Goal: Information Seeking & Learning: Learn about a topic

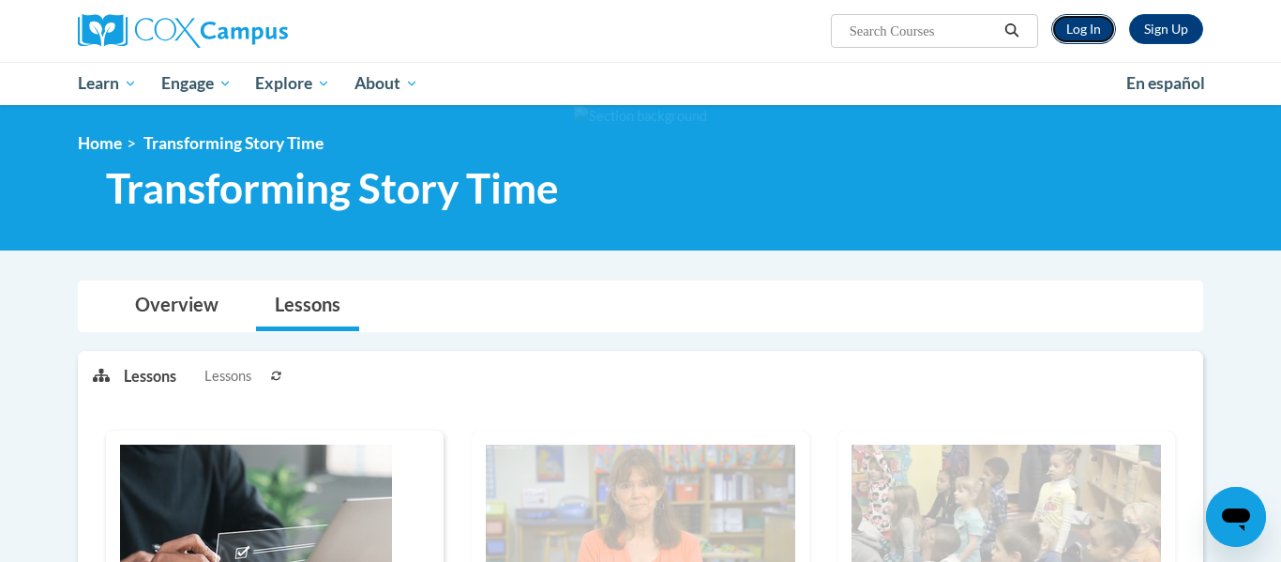
click at [1104, 32] on link "Log In" at bounding box center [1083, 29] width 65 height 30
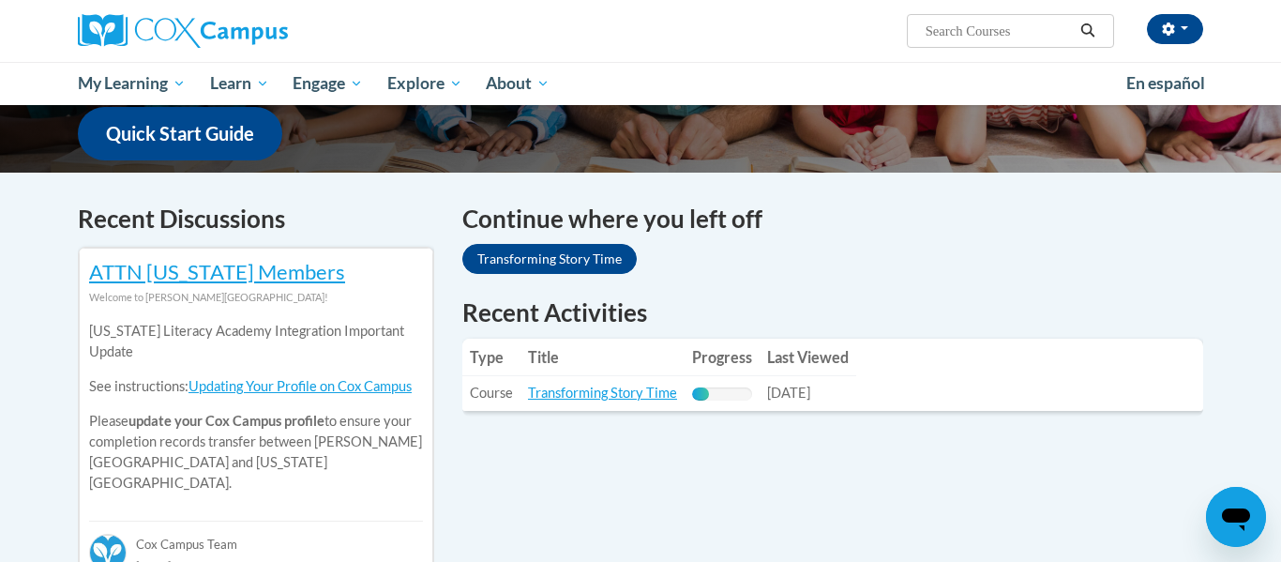
scroll to position [487, 0]
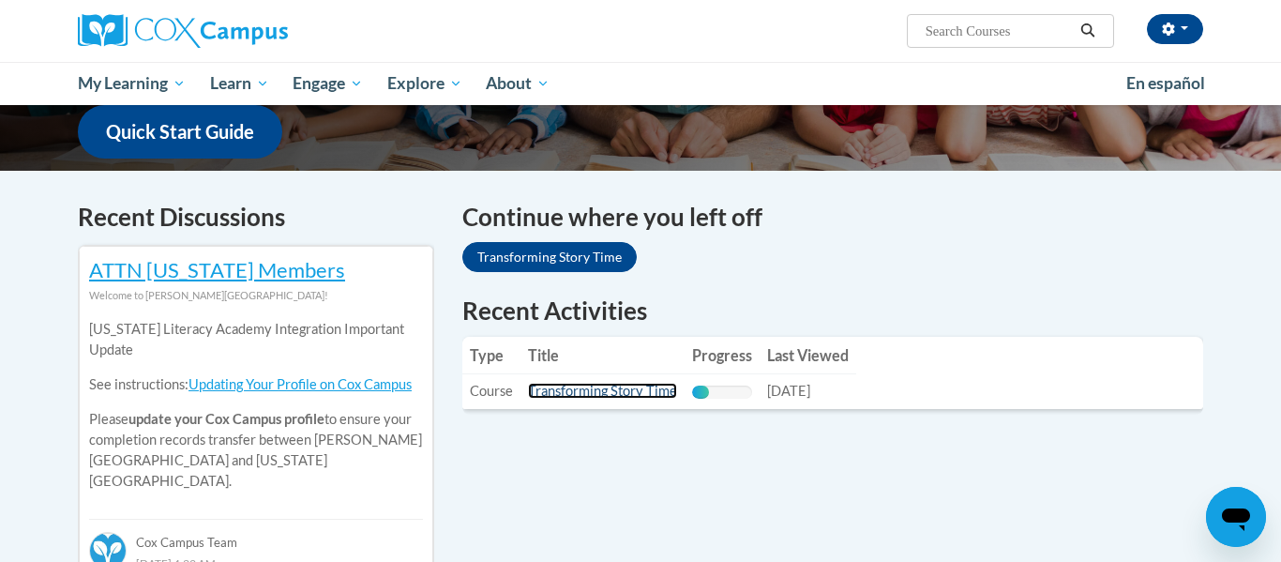
click at [643, 390] on link "Transforming Story Time" at bounding box center [602, 390] width 149 height 16
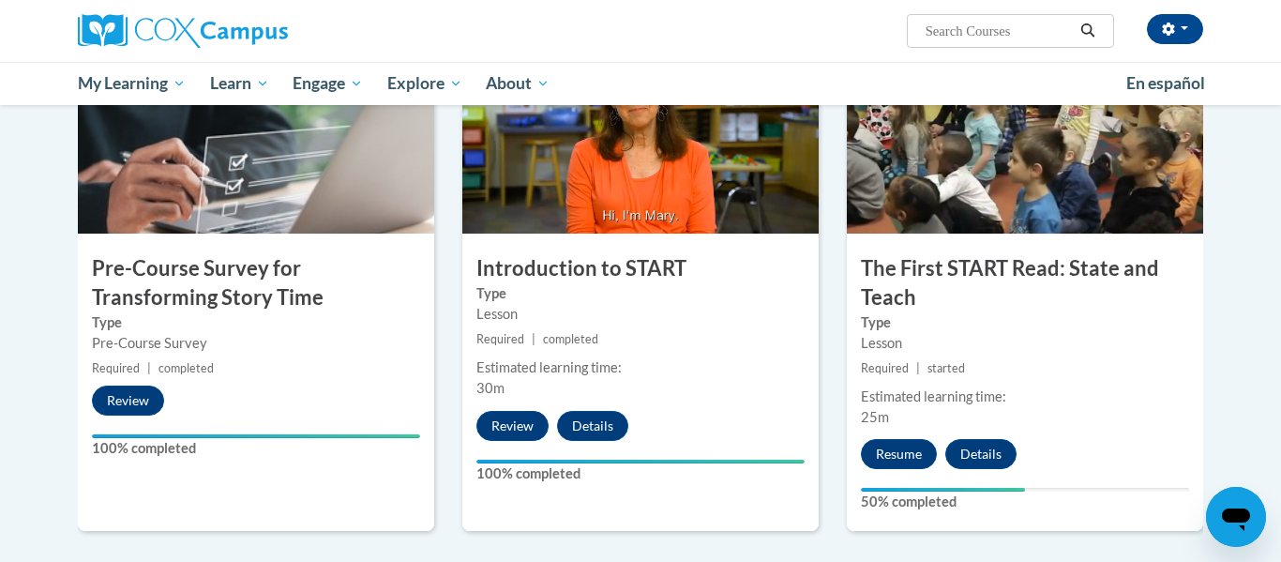
scroll to position [424, 0]
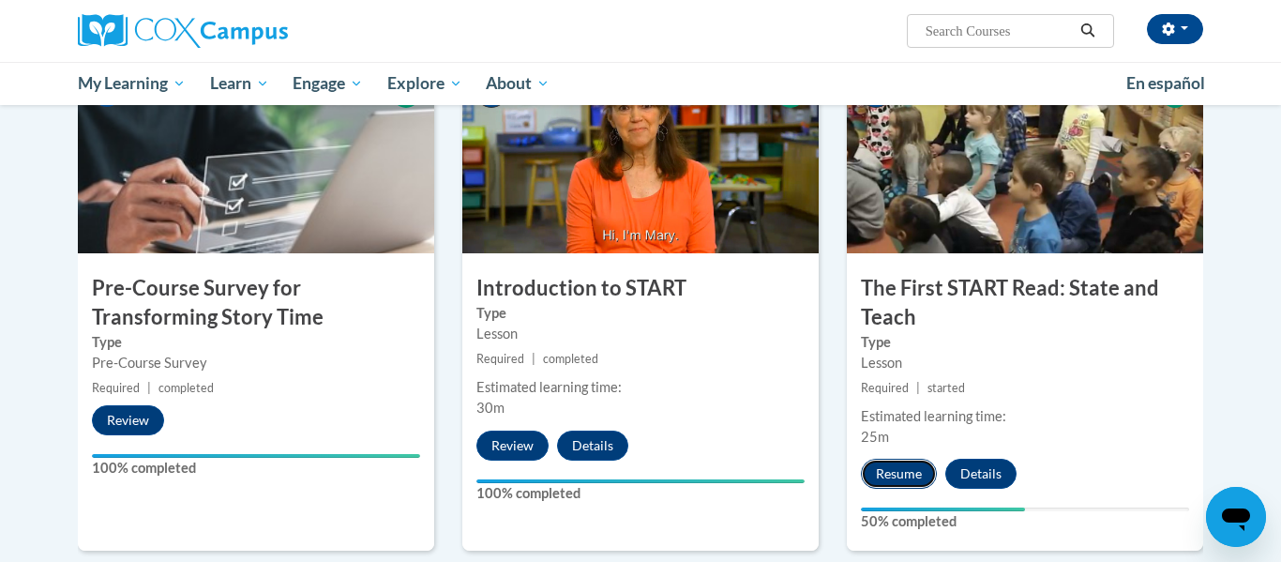
click at [920, 478] on button "Resume" at bounding box center [899, 473] width 76 height 30
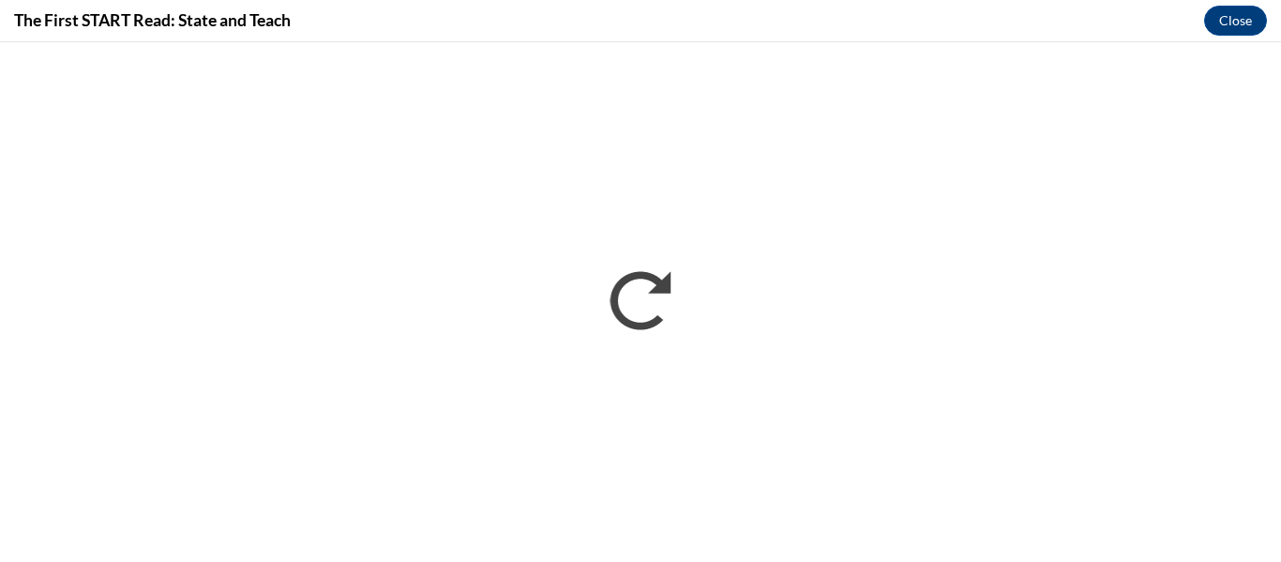
scroll to position [0, 0]
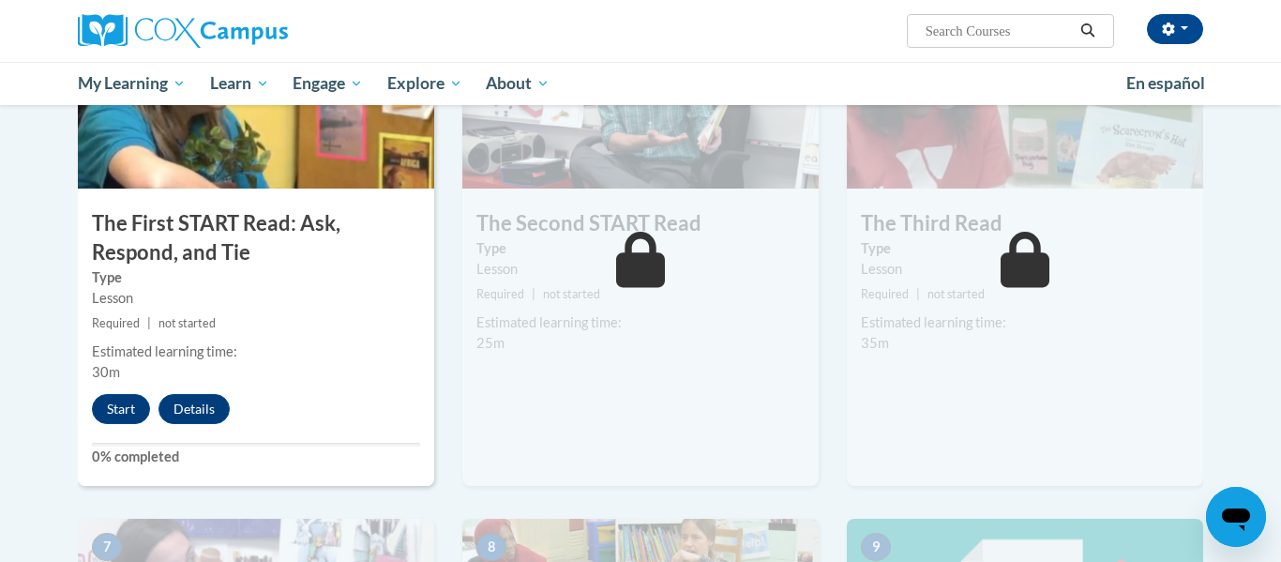
scroll to position [1009, 0]
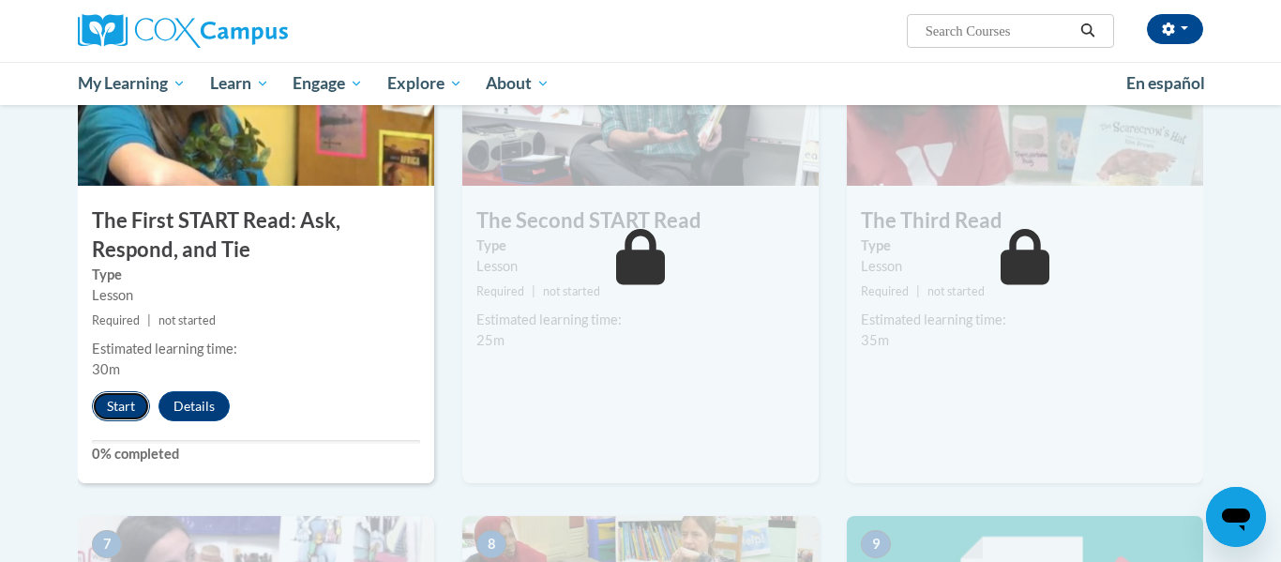
click at [116, 405] on button "Start" at bounding box center [121, 406] width 58 height 30
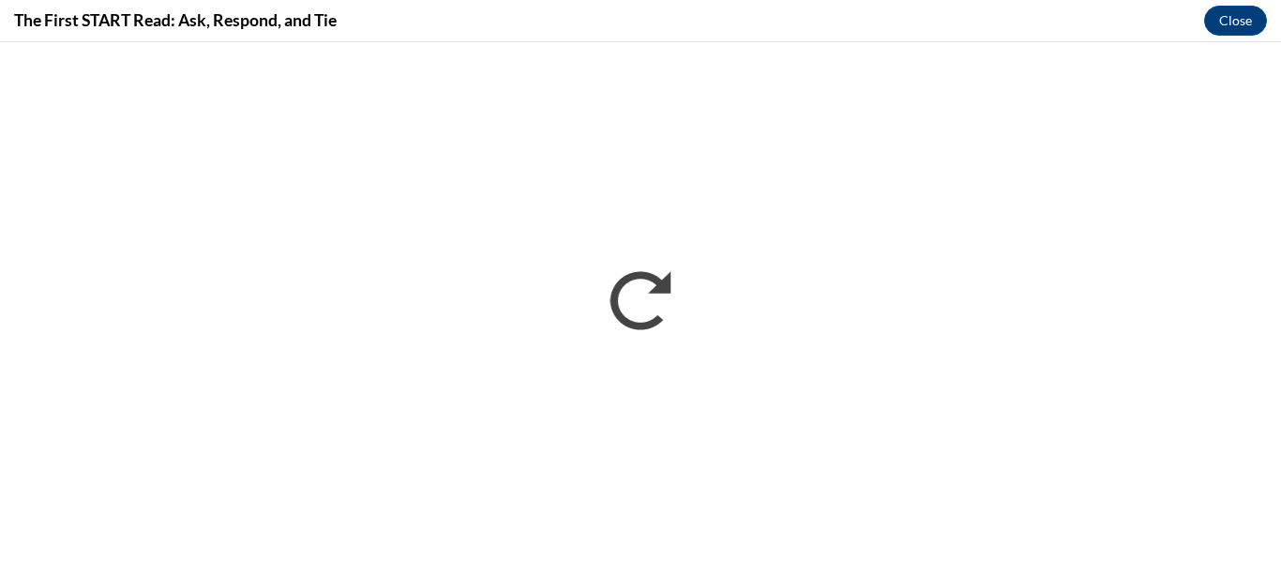
scroll to position [0, 0]
